Goal: Task Accomplishment & Management: Manage account settings

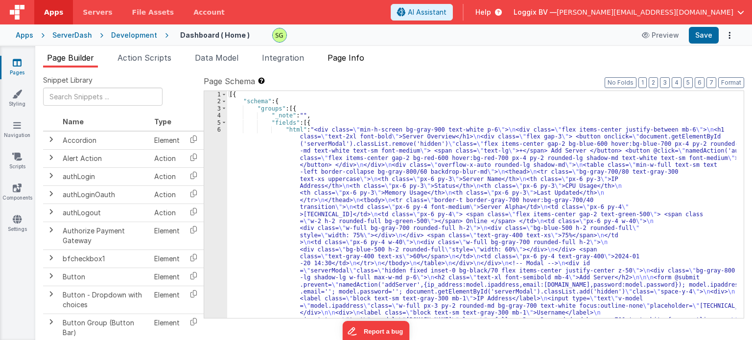
click at [343, 55] on span "Page Info" at bounding box center [346, 58] width 37 height 10
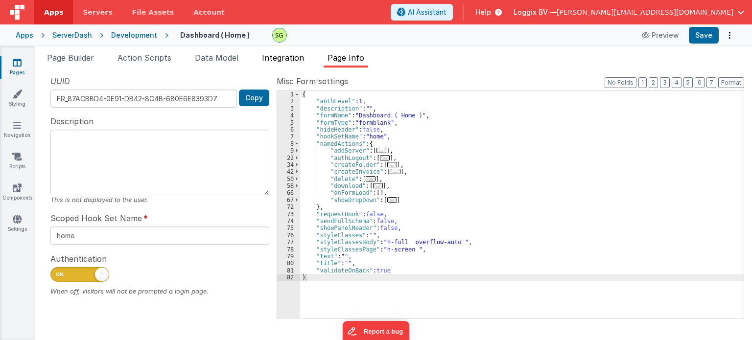
click at [265, 57] on span "Integration" at bounding box center [283, 58] width 42 height 10
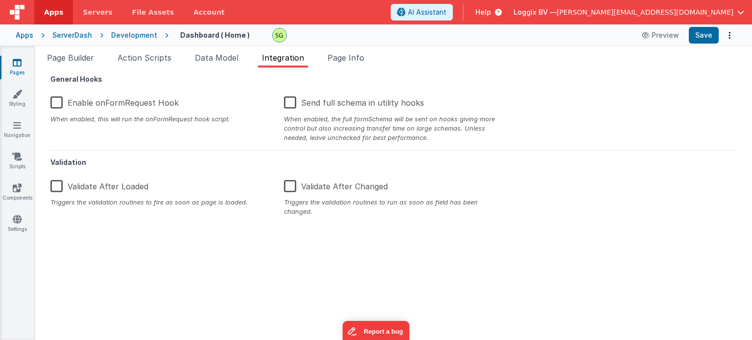
click at [57, 103] on label "Enable onFormRequest Hook" at bounding box center [114, 101] width 128 height 21
click at [0, 0] on input "Enable onFormRequest Hook" at bounding box center [0, 0] width 0 height 0
click at [704, 33] on button "Save" at bounding box center [704, 35] width 30 height 17
